Goal: Transaction & Acquisition: Obtain resource

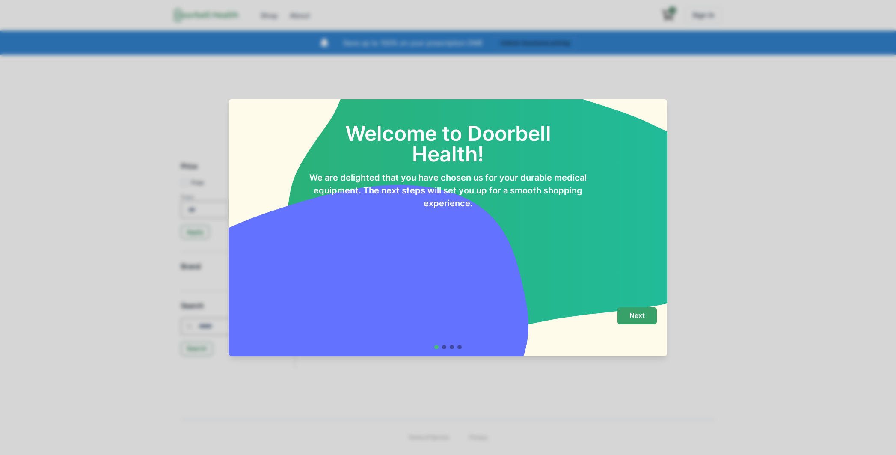
click at [631, 312] on p "Next" at bounding box center [636, 315] width 15 height 8
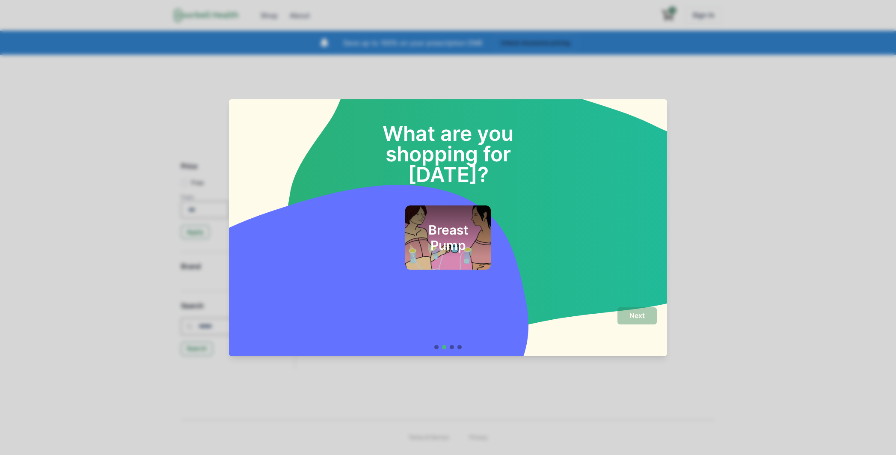
click at [451, 227] on h2 "Breast Pump" at bounding box center [447, 237] width 65 height 31
click at [646, 317] on button "Next" at bounding box center [636, 315] width 39 height 17
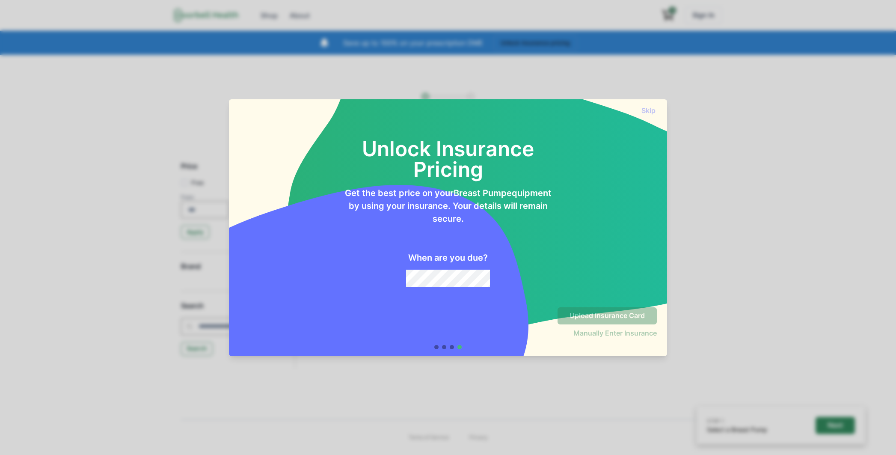
click at [477, 288] on div "Unlock Insurance Pricing Get the best price on your Breast Pump equipment by us…" at bounding box center [448, 208] width 438 height 186
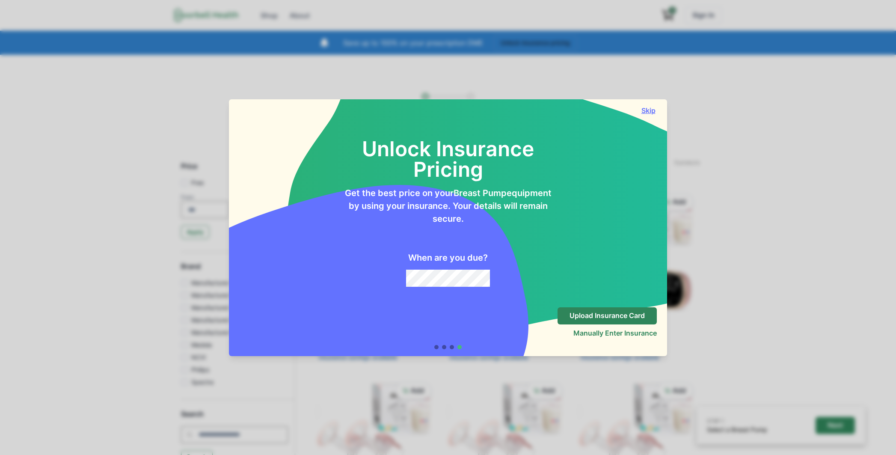
click at [646, 110] on button "Skip" at bounding box center [648, 110] width 17 height 9
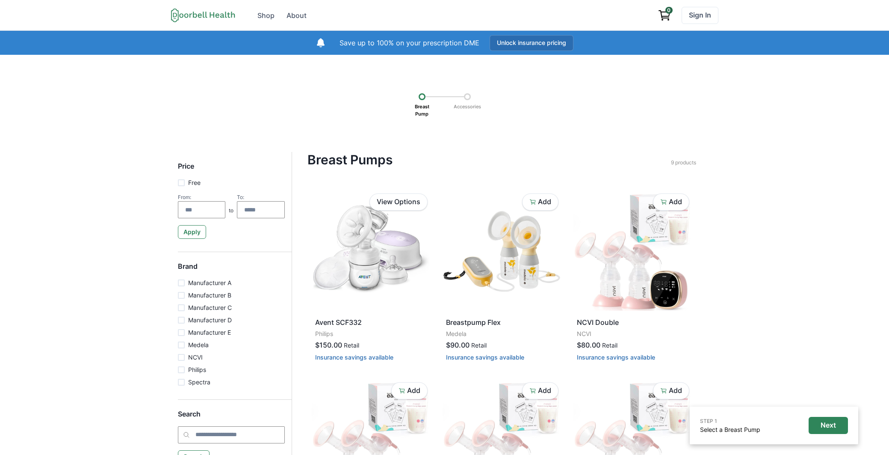
click at [530, 39] on button "Unlock insurance pricing" at bounding box center [532, 43] width 84 height 16
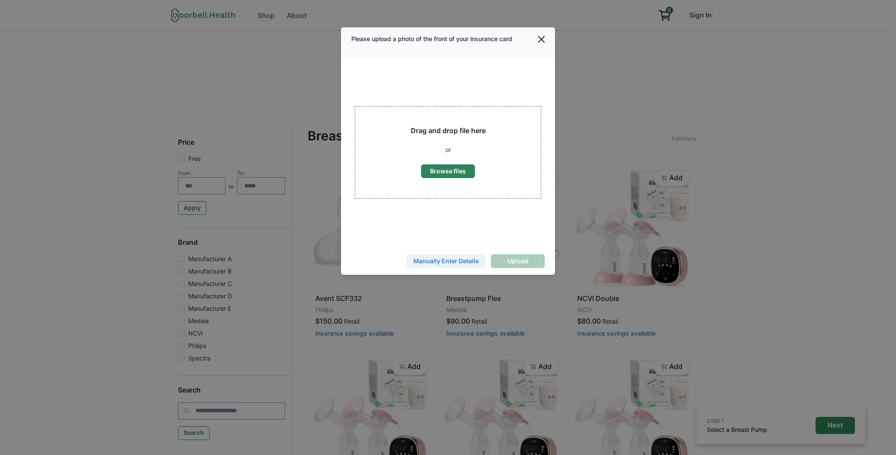
click at [462, 255] on button "Manually Enter Details" at bounding box center [445, 261] width 79 height 14
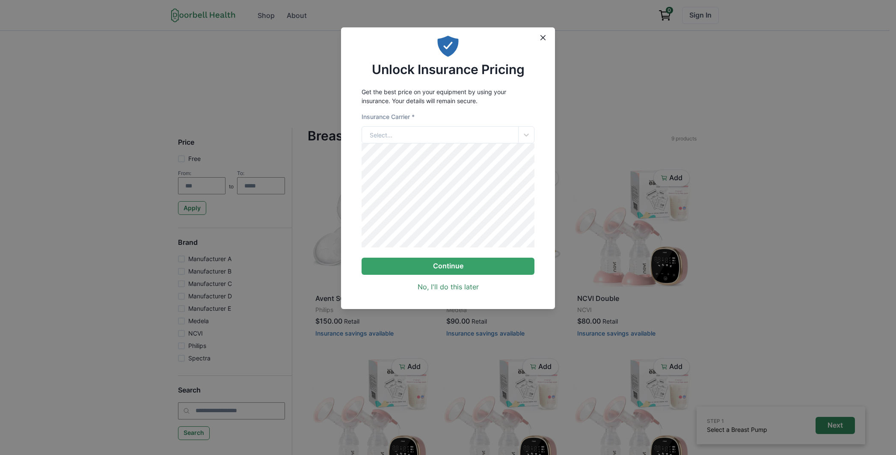
click at [420, 148] on form "Insurance Carrier * Select... Continue" at bounding box center [447, 193] width 173 height 163
click at [422, 139] on div "Select..." at bounding box center [440, 135] width 156 height 16
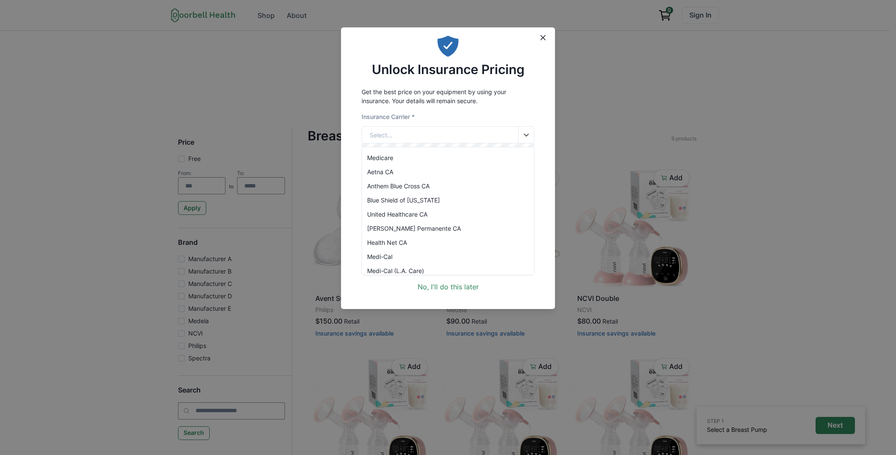
click at [418, 161] on div "Medicare" at bounding box center [448, 158] width 172 height 14
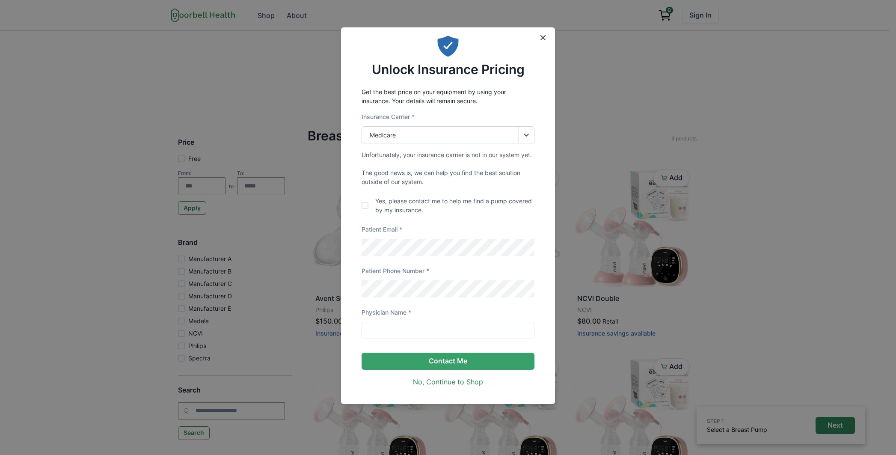
click at [430, 137] on div "Medicare" at bounding box center [440, 135] width 156 height 16
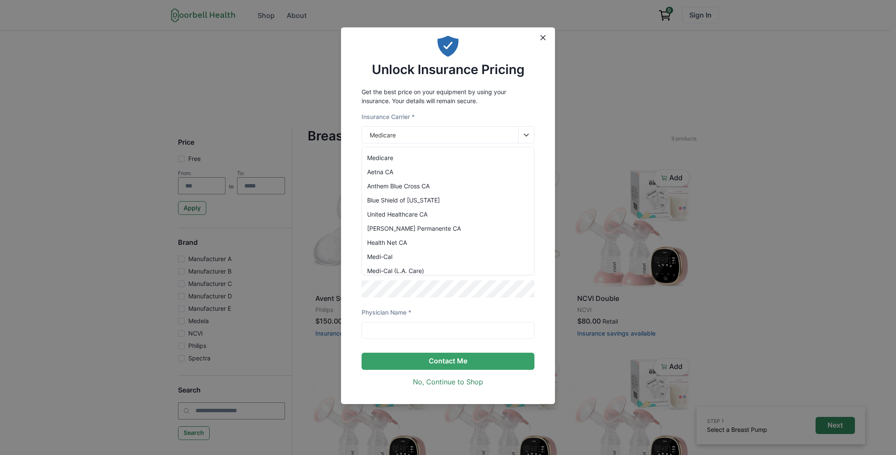
click at [421, 180] on div "Anthem Blue Cross CA" at bounding box center [448, 186] width 172 height 14
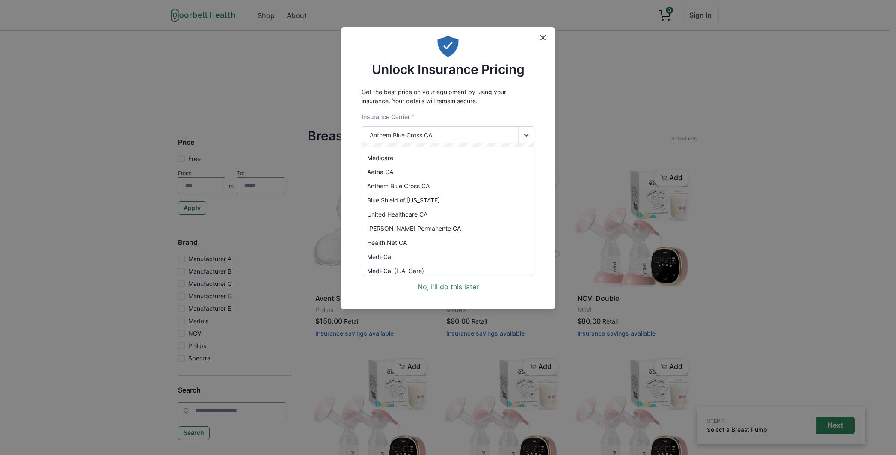
click at [437, 138] on div "Anthem Blue Cross CA" at bounding box center [440, 135] width 156 height 16
click at [427, 187] on div "Anthem Blue Cross CA" at bounding box center [448, 186] width 172 height 14
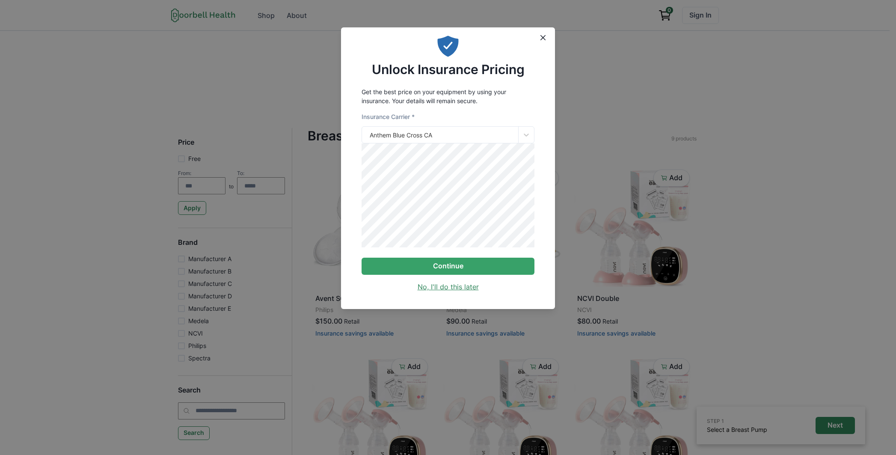
click at [446, 287] on link "No, I'll do this later" at bounding box center [448, 286] width 61 height 10
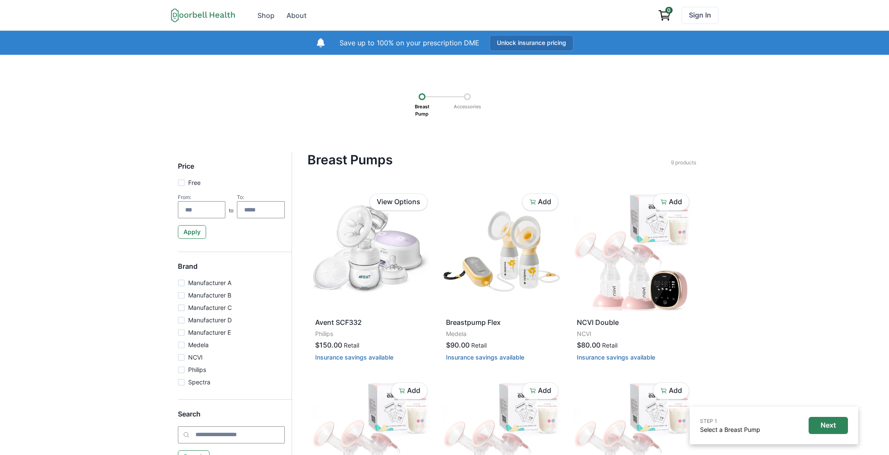
click at [566, 46] on button "Unlock insurance pricing" at bounding box center [532, 43] width 84 height 16
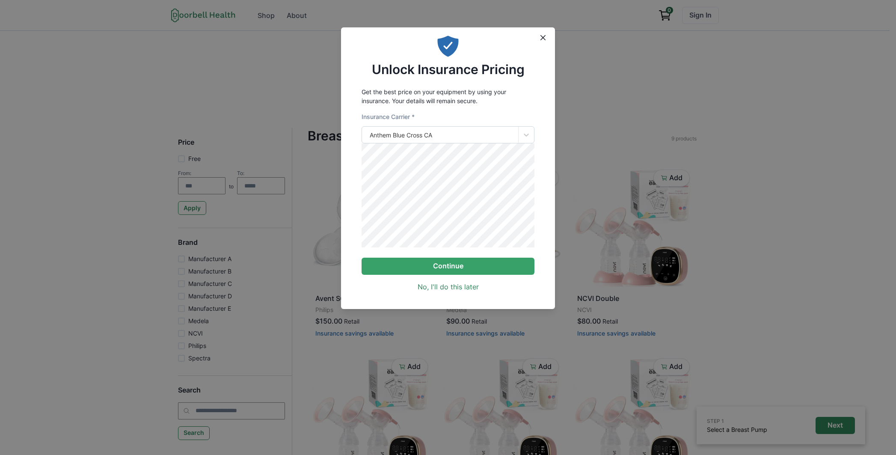
click at [458, 130] on div "Anthem Blue Cross CA" at bounding box center [440, 135] width 156 height 16
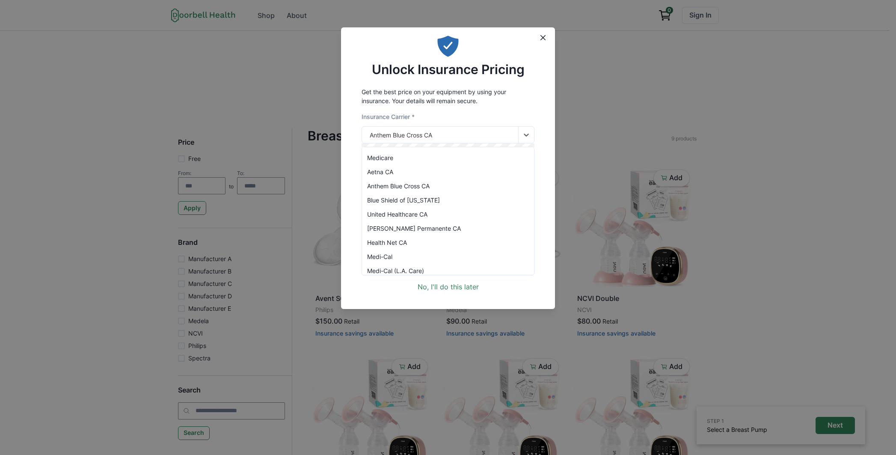
click at [511, 102] on p "Get the best price on your equipment by using your insurance. Your details will…" at bounding box center [447, 96] width 173 height 18
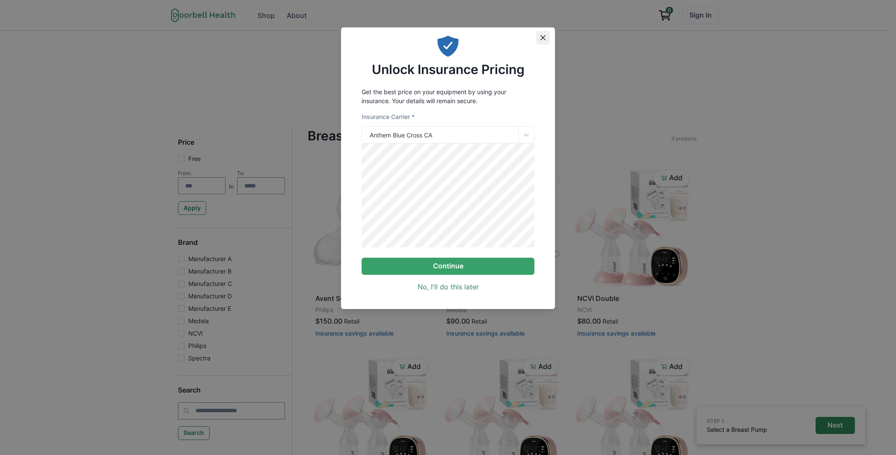
click at [540, 39] on button "Close" at bounding box center [543, 38] width 14 height 14
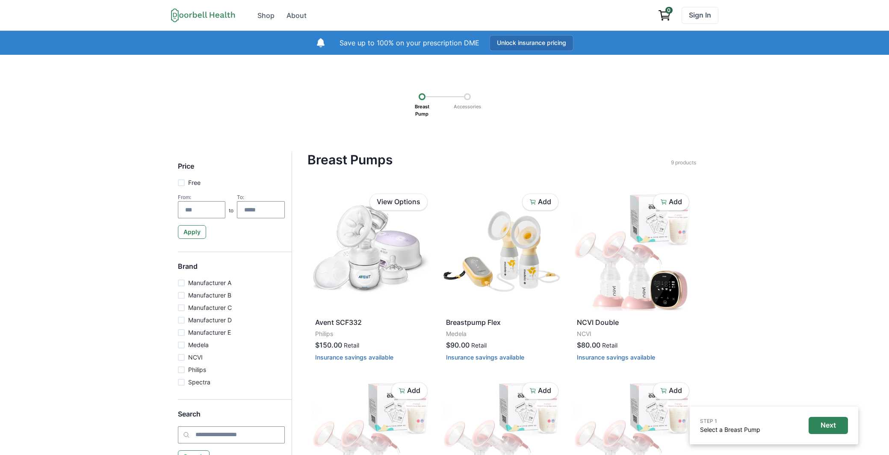
click at [543, 45] on button "Unlock insurance pricing" at bounding box center [532, 43] width 84 height 16
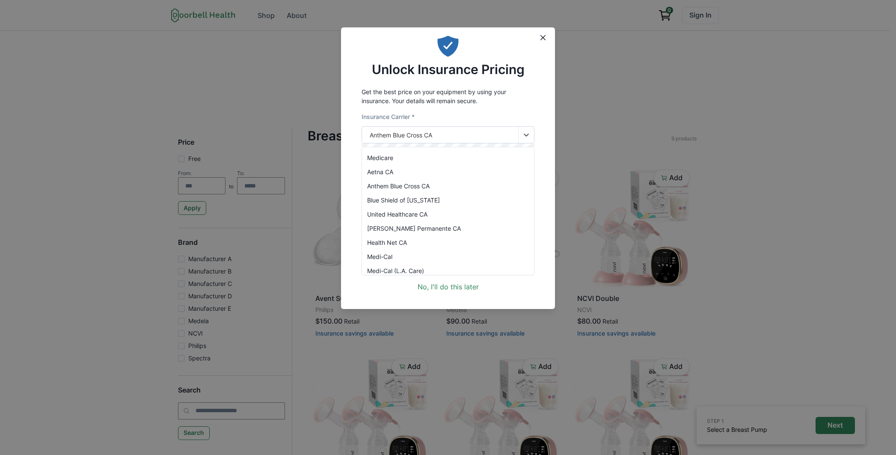
click at [445, 134] on div "Anthem Blue Cross CA" at bounding box center [440, 135] width 156 height 16
click at [515, 292] on div "No, I'll do this later" at bounding box center [447, 283] width 173 height 17
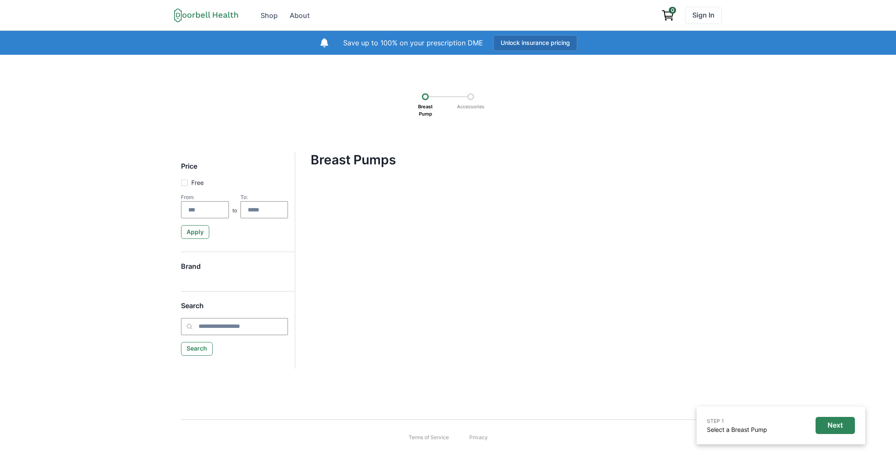
click at [533, 47] on button "Unlock insurance pricing" at bounding box center [535, 43] width 84 height 16
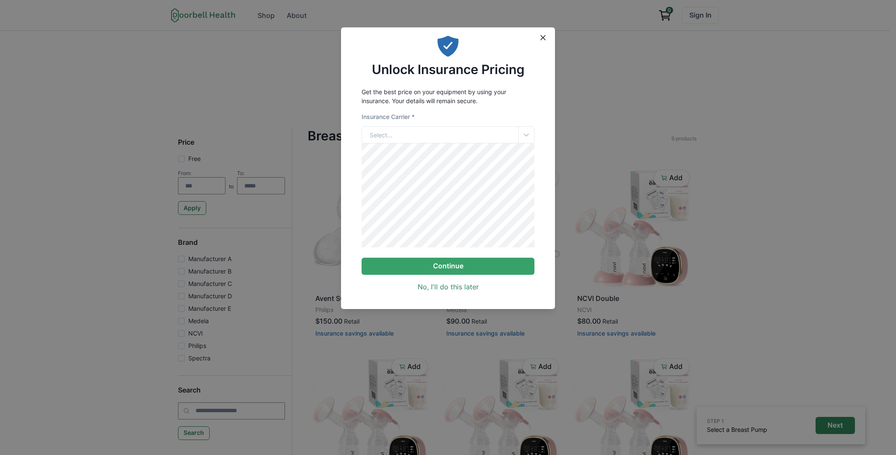
click at [549, 44] on header "Unlock Insurance Pricing" at bounding box center [448, 55] width 214 height 56
click at [548, 41] on button "Close" at bounding box center [543, 38] width 14 height 14
